Goal: Task Accomplishment & Management: Use online tool/utility

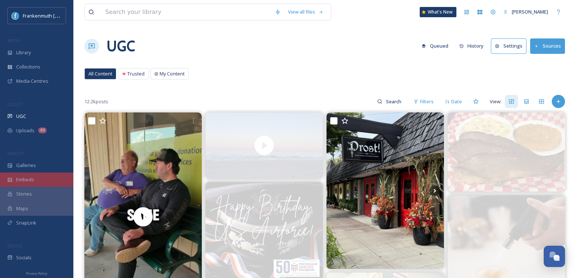
scroll to position [882, 0]
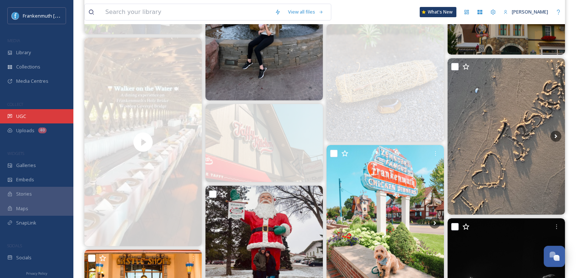
click at [23, 118] on span "UGC" at bounding box center [21, 116] width 10 height 7
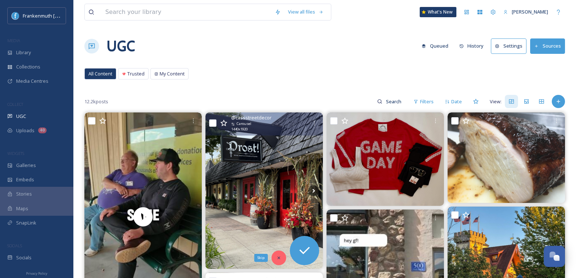
click at [279, 257] on icon at bounding box center [278, 258] width 3 height 3
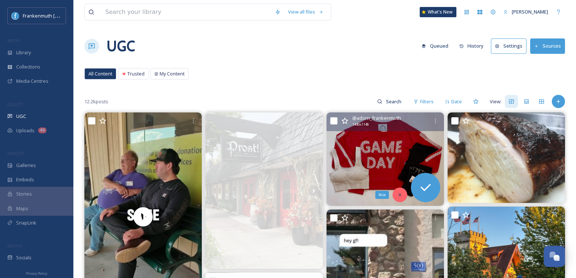
click at [399, 194] on icon at bounding box center [399, 195] width 3 height 3
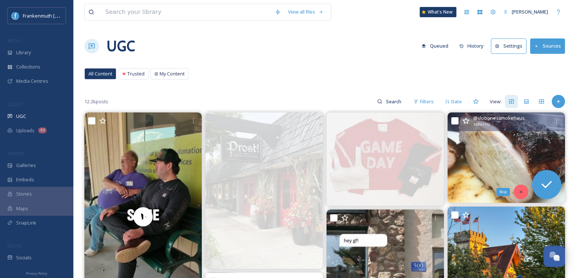
click at [521, 190] on icon at bounding box center [520, 192] width 5 height 5
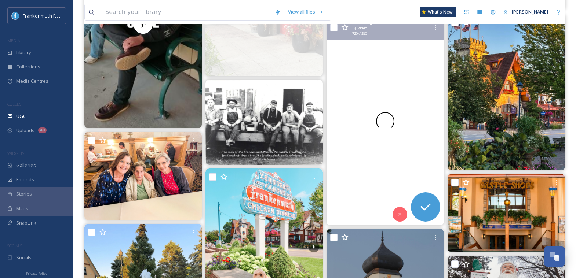
scroll to position [205, 0]
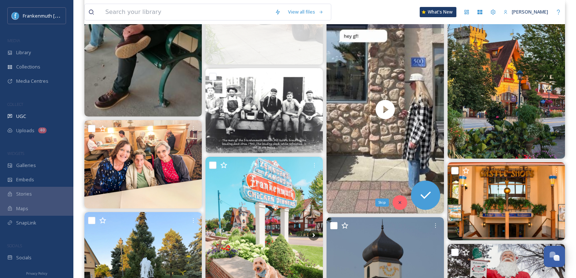
click at [396, 205] on div "Skip" at bounding box center [399, 202] width 15 height 15
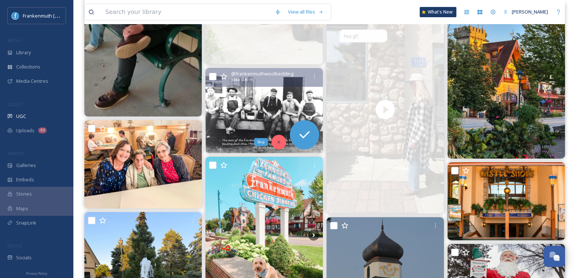
click at [278, 141] on icon at bounding box center [278, 142] width 5 height 5
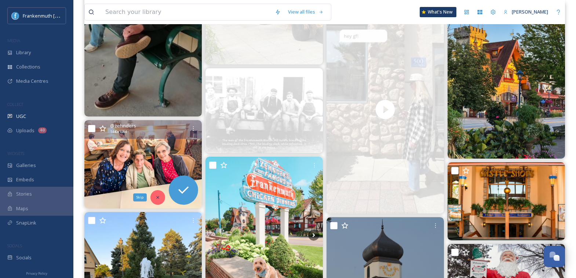
click at [155, 190] on div "Skip" at bounding box center [157, 197] width 15 height 15
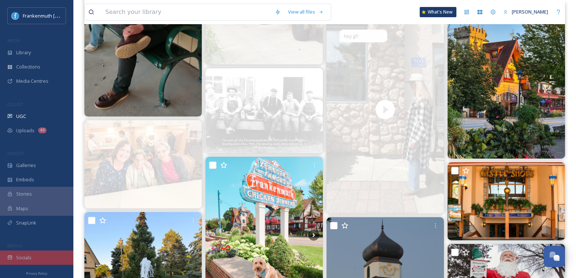
click at [36, 257] on div "Socials" at bounding box center [36, 258] width 73 height 14
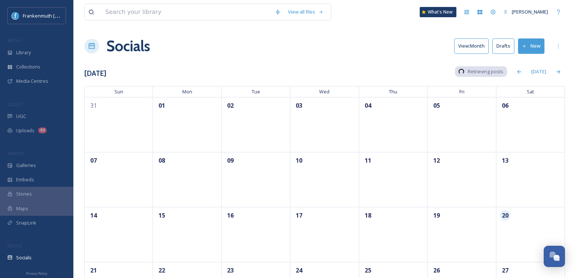
click at [36, 257] on div "Socials" at bounding box center [36, 258] width 73 height 14
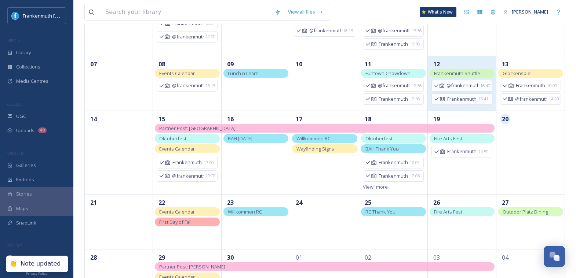
scroll to position [128, 0]
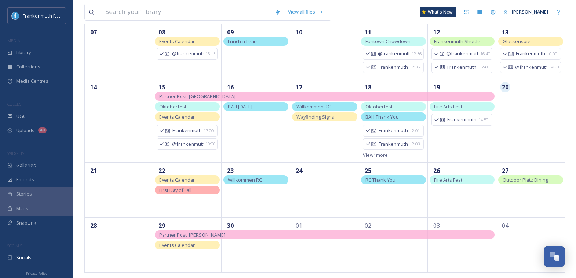
click at [262, 180] on span "Willkommen RC" at bounding box center [245, 180] width 34 height 7
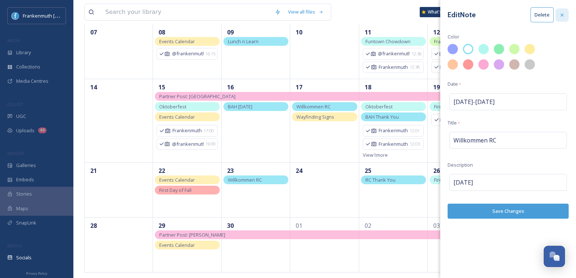
click at [560, 12] on icon at bounding box center [562, 15] width 6 height 6
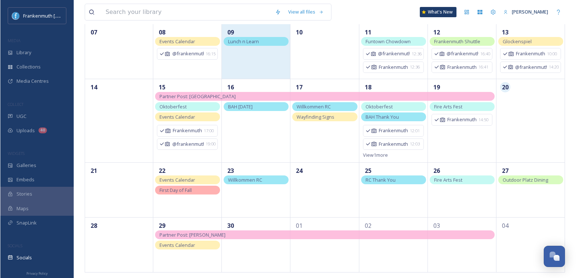
scroll to position [0, 0]
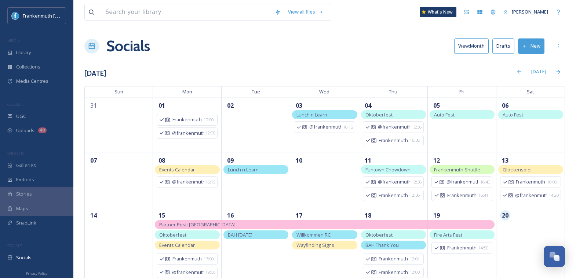
click at [501, 44] on button "Drafts" at bounding box center [503, 45] width 22 height 15
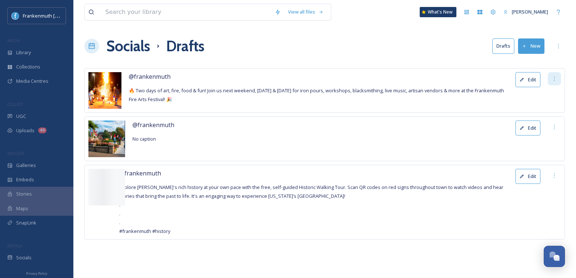
click at [549, 80] on div at bounding box center [553, 78] width 13 height 13
click at [547, 99] on div "Delete" at bounding box center [549, 95] width 22 height 14
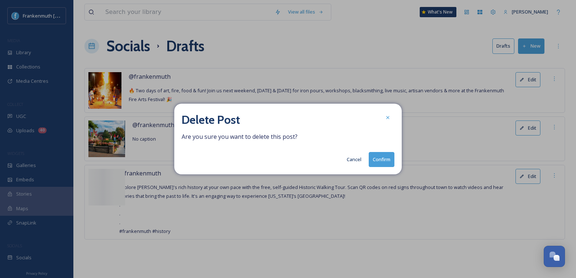
click at [395, 158] on div "Delete Post Are you sure you want to delete this post? Cancel Confirm" at bounding box center [287, 139] width 227 height 71
click at [391, 158] on button "Confirm" at bounding box center [381, 159] width 26 height 15
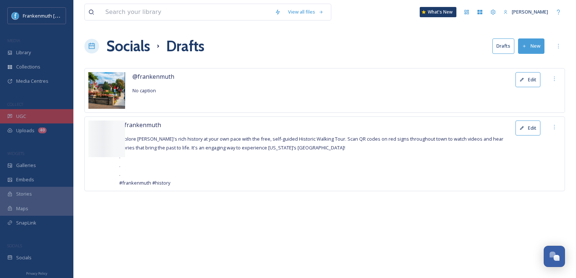
click at [38, 113] on div "UGC" at bounding box center [36, 116] width 73 height 14
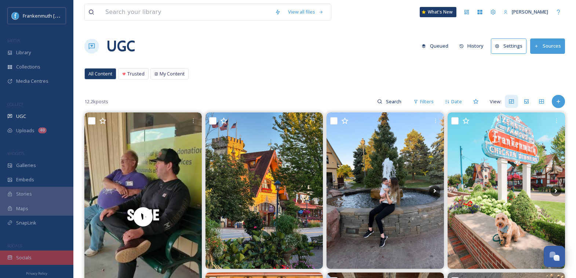
click at [33, 258] on div "Socials" at bounding box center [36, 258] width 73 height 14
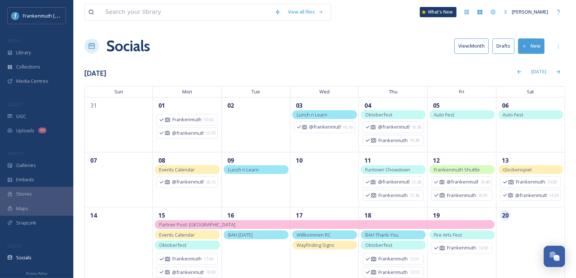
click at [534, 49] on button "New" at bounding box center [531, 45] width 26 height 15
click at [529, 60] on span "Post" at bounding box center [534, 63] width 10 height 7
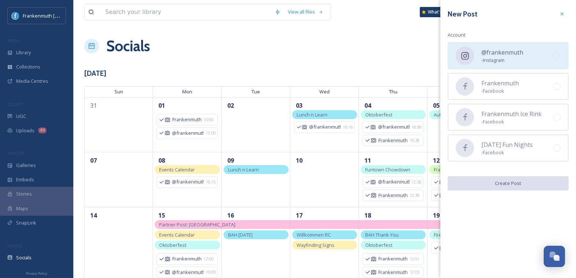
click at [507, 58] on span "- Instagram" at bounding box center [502, 60] width 42 height 7
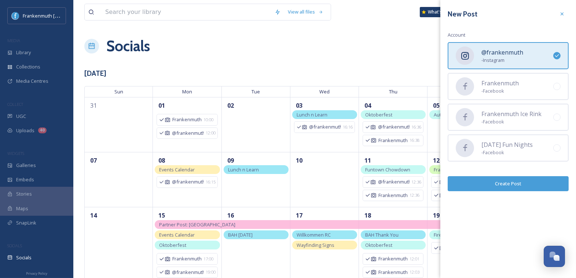
click at [519, 191] on div "New Post Account @frankenmuth - Instagram Frankenmuth - Facebook Frankenmuth Ic…" at bounding box center [508, 99] width 136 height 199
click at [518, 184] on button "Create Post" at bounding box center [508, 183] width 121 height 15
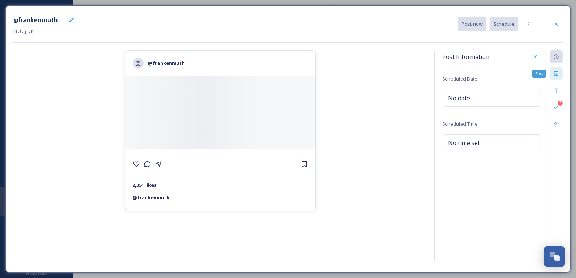
click at [555, 73] on icon at bounding box center [556, 73] width 4 height 4
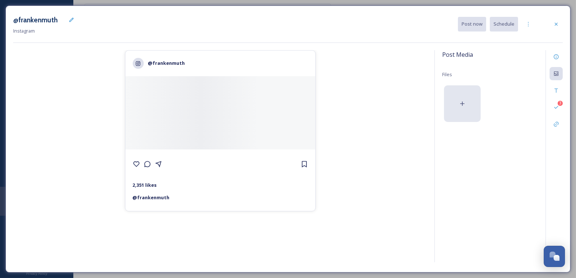
click at [449, 107] on div at bounding box center [462, 103] width 37 height 37
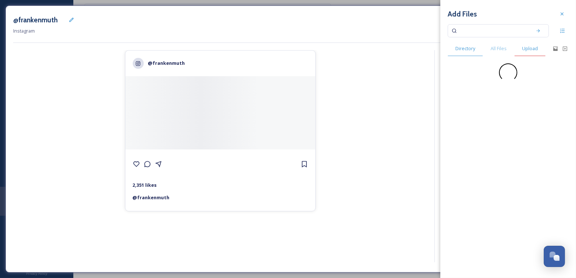
click at [529, 54] on div "Upload" at bounding box center [529, 48] width 31 height 15
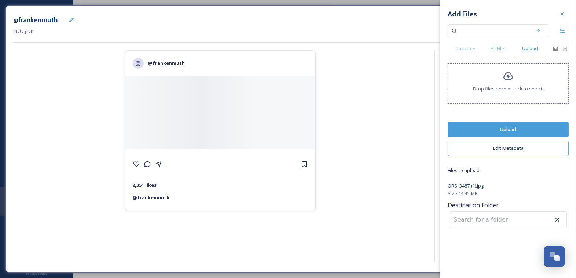
click at [519, 132] on button "Upload" at bounding box center [508, 129] width 121 height 15
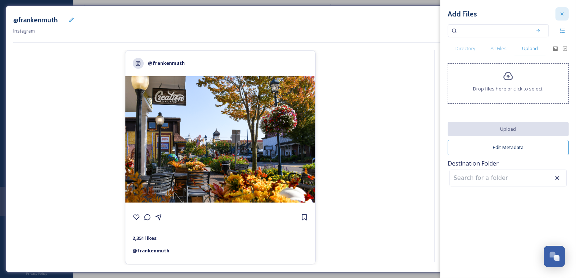
click at [559, 13] on div at bounding box center [561, 13] width 13 height 13
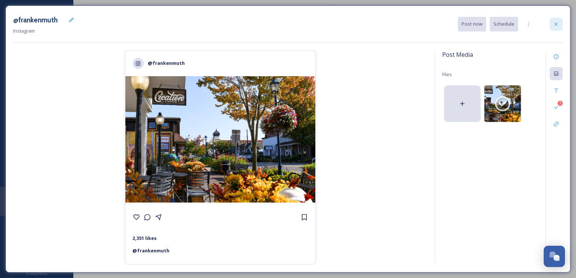
click at [556, 19] on div at bounding box center [555, 24] width 13 height 13
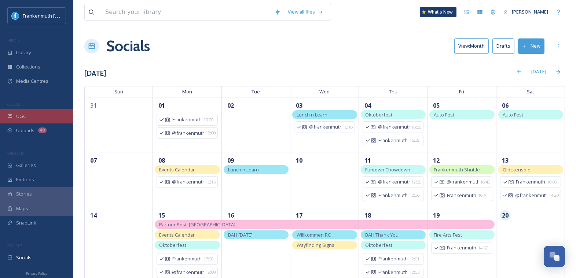
click at [65, 116] on div "UGC" at bounding box center [36, 116] width 73 height 14
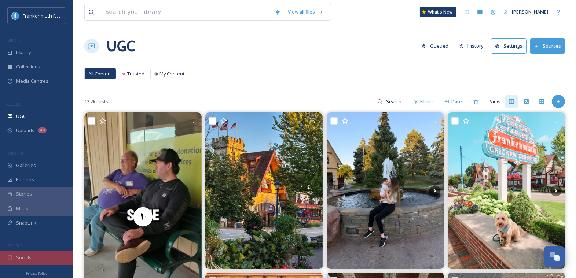
click at [28, 254] on span "Socials" at bounding box center [23, 257] width 15 height 7
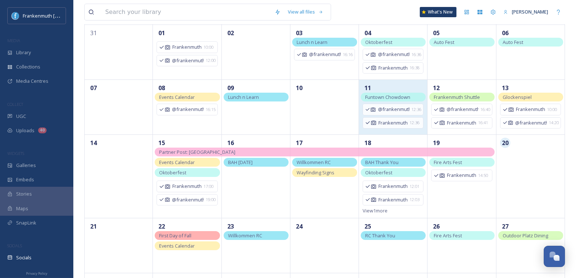
scroll to position [72, 0]
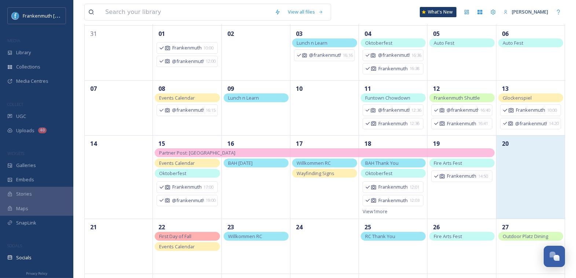
click at [501, 191] on div "20" at bounding box center [530, 177] width 69 height 84
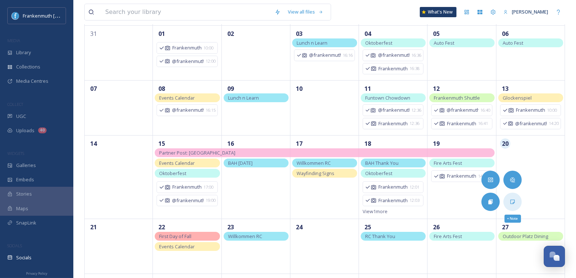
click at [508, 202] on div "+ Note" at bounding box center [512, 202] width 18 height 18
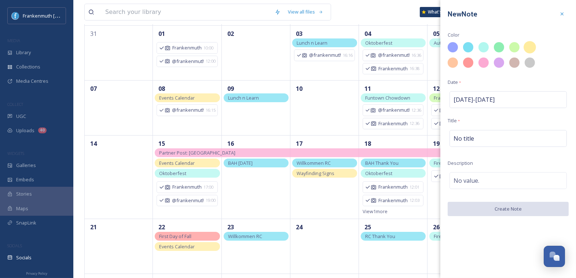
click at [531, 46] on div at bounding box center [529, 47] width 12 height 12
click at [512, 48] on div at bounding box center [514, 47] width 12 height 12
click at [494, 144] on div "No title" at bounding box center [507, 138] width 117 height 17
click at [494, 144] on input at bounding box center [508, 138] width 121 height 17
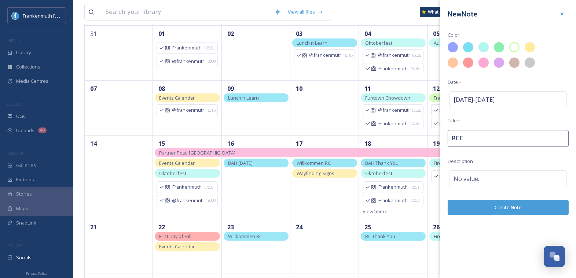
type input "REEL"
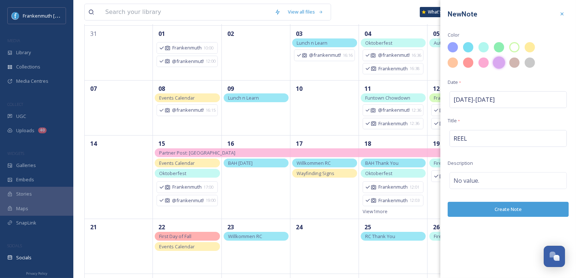
click at [498, 64] on div at bounding box center [499, 62] width 12 height 12
click at [481, 132] on div "REEL" at bounding box center [507, 138] width 117 height 17
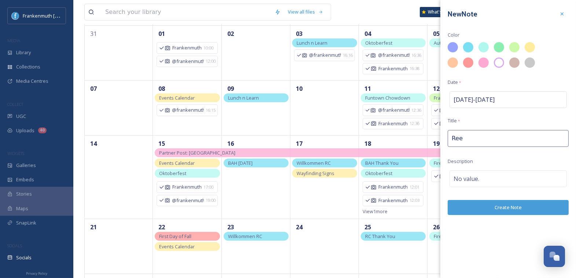
type input "Reel"
click at [491, 213] on button "Create Note" at bounding box center [508, 207] width 121 height 15
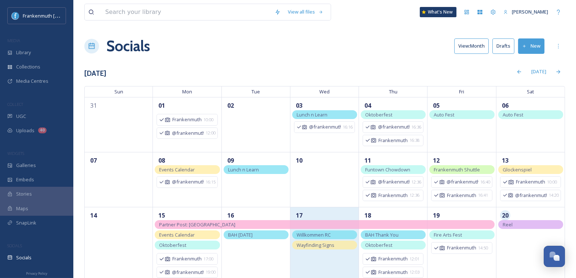
scroll to position [0, 0]
